Goal: Task Accomplishment & Management: Use online tool/utility

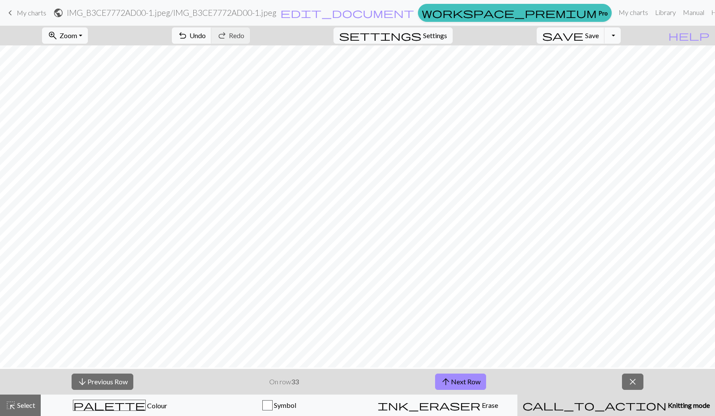
scroll to position [24, 0]
click at [106, 405] on div "palette Colour Colour" at bounding box center [120, 405] width 148 height 11
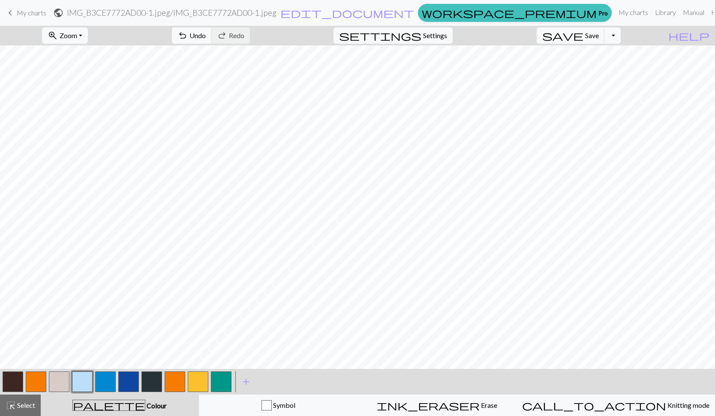
click at [66, 380] on button "button" at bounding box center [59, 382] width 21 height 21
click at [201, 374] on button "button" at bounding box center [198, 382] width 21 height 21
click at [63, 378] on button "button" at bounding box center [59, 382] width 21 height 21
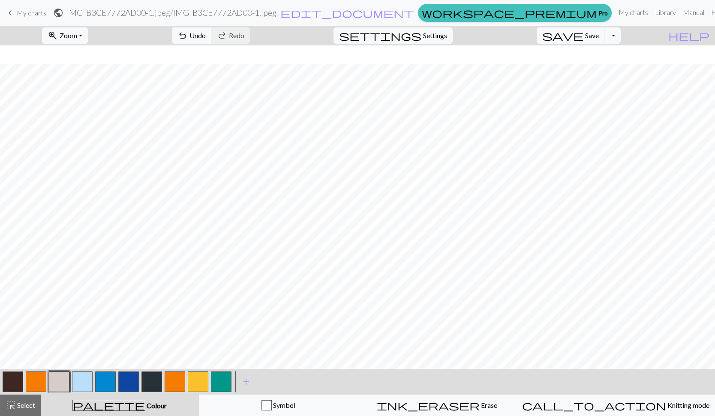
scroll to position [126, 0]
click at [197, 379] on button "button" at bounding box center [198, 382] width 21 height 21
click at [48, 377] on div at bounding box center [59, 381] width 23 height 23
click at [63, 382] on button "button" at bounding box center [59, 382] width 21 height 21
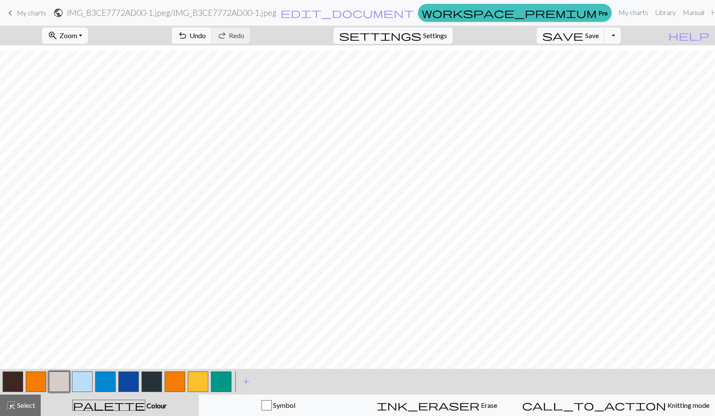
scroll to position [33, 0]
click at [194, 384] on button "button" at bounding box center [198, 382] width 21 height 21
click at [54, 380] on button "button" at bounding box center [59, 382] width 21 height 21
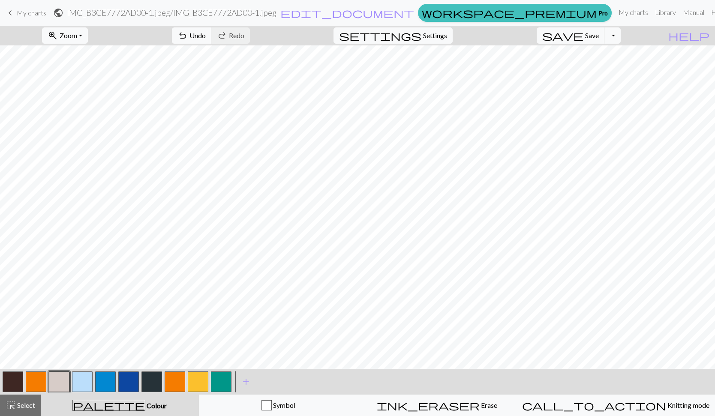
click at [197, 379] on button "button" at bounding box center [198, 382] width 21 height 21
click at [57, 373] on button "button" at bounding box center [59, 382] width 21 height 21
click at [438, 35] on span "Settings" at bounding box center [435, 35] width 24 height 10
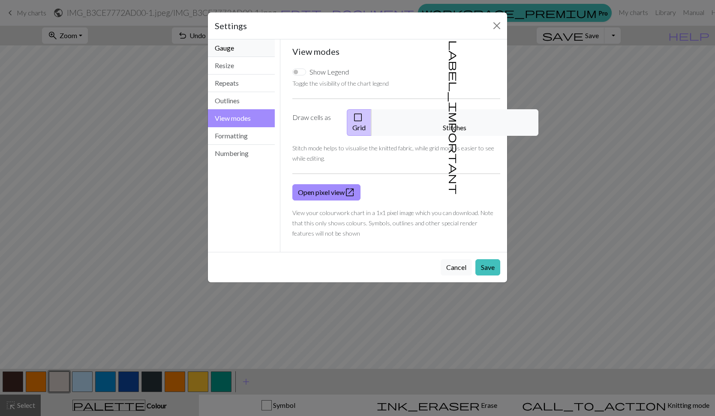
click at [222, 50] on button "Gauge" at bounding box center [241, 48] width 67 height 18
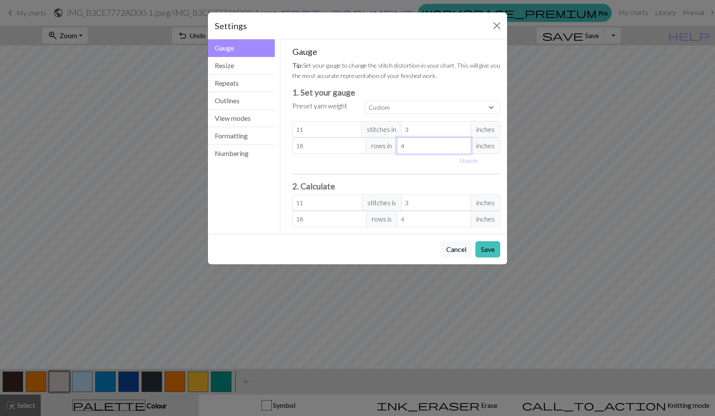
click at [407, 148] on input "4" at bounding box center [434, 146] width 74 height 16
type input "2"
type input "36"
type input "2"
click at [490, 245] on button "Save" at bounding box center [487, 249] width 25 height 16
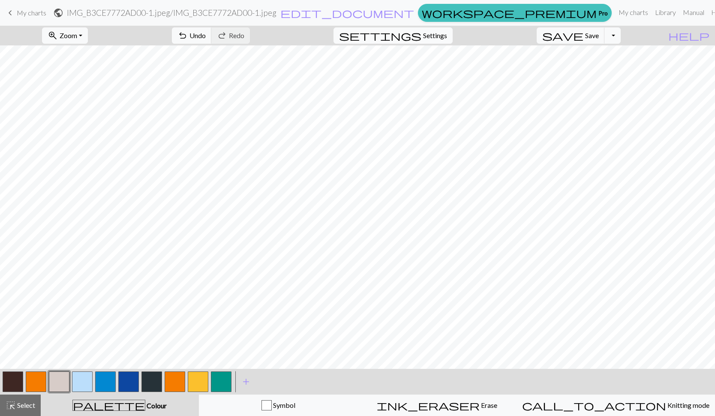
click at [421, 30] on span "settings" at bounding box center [380, 36] width 82 height 12
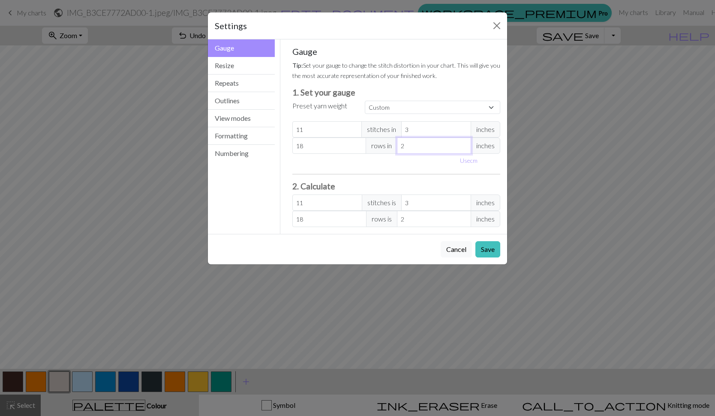
click at [414, 145] on input "2" at bounding box center [434, 146] width 74 height 16
type input "5"
type input "7.2"
type input "5"
click at [487, 250] on button "Save" at bounding box center [487, 249] width 25 height 16
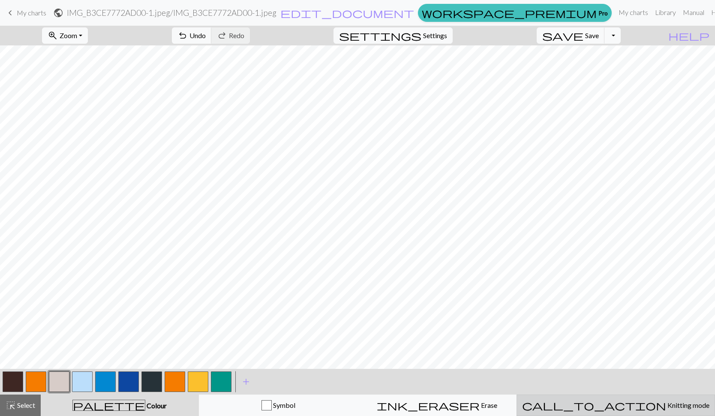
click at [621, 411] on button "call_to_action Knitting mode Knitting mode" at bounding box center [616, 405] width 198 height 21
